Goal: Information Seeking & Learning: Learn about a topic

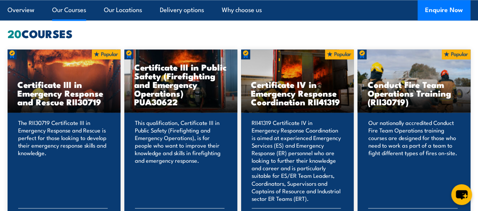
scroll to position [547, 0]
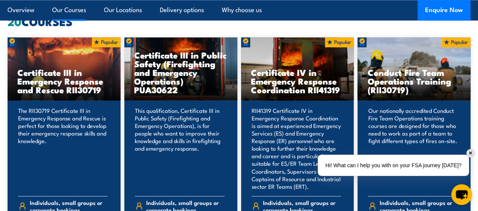
click at [470, 155] on div "✕" at bounding box center [470, 153] width 8 height 8
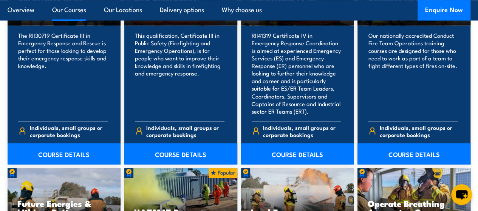
scroll to position [623, 0]
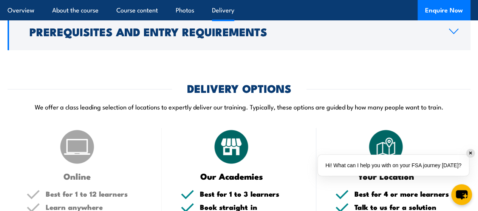
scroll to position [1398, 0]
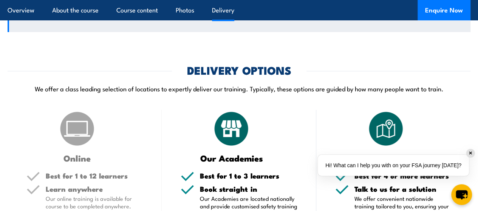
click at [206, 18] on h2 "Prerequisites and Entry Requirements" at bounding box center [232, 13] width 407 height 10
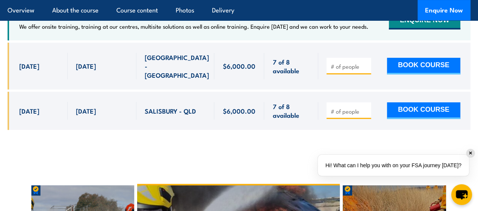
scroll to position [1580, 0]
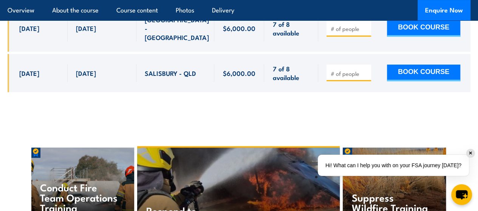
click at [167, 70] on span "SALISBURY - QLD" at bounding box center [170, 73] width 51 height 9
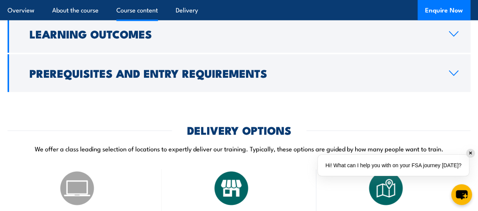
scroll to position [982, 0]
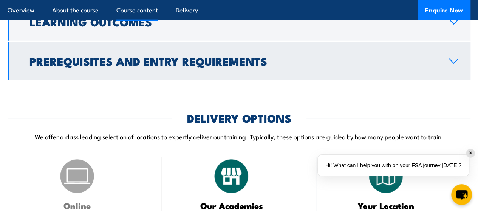
click at [456, 64] on icon at bounding box center [454, 61] width 10 height 6
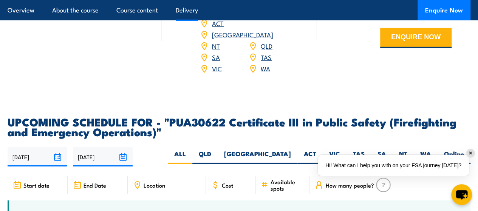
scroll to position [1294, 0]
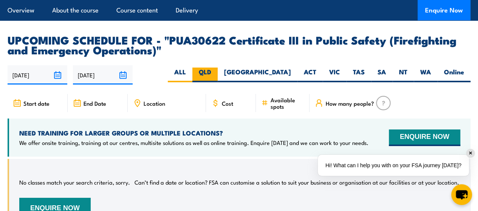
click at [218, 82] on label "QLD" at bounding box center [204, 75] width 25 height 15
click at [216, 73] on input "QLD" at bounding box center [213, 70] width 5 height 5
radio input "true"
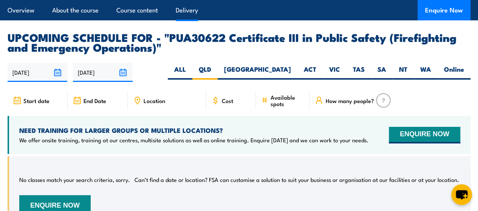
scroll to position [1285, 0]
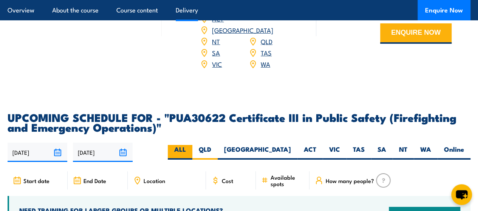
click at [192, 160] on label "ALL" at bounding box center [180, 152] width 25 height 15
click at [191, 150] on input "ALL" at bounding box center [188, 147] width 5 height 5
radio input "true"
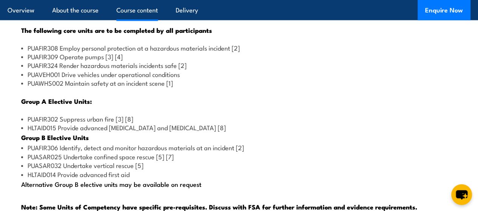
scroll to position [738, 0]
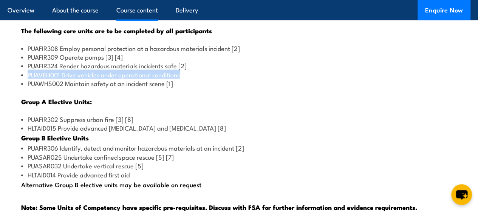
drag, startPoint x: 28, startPoint y: 106, endPoint x: 183, endPoint y: 108, distance: 155.3
click at [183, 79] on li "PUAVEH001 Drive vehicles under operational conditions" at bounding box center [239, 74] width 436 height 9
copy li "PUAVEH001 Drive vehicles under operational conditions"
